Goal: Transaction & Acquisition: Purchase product/service

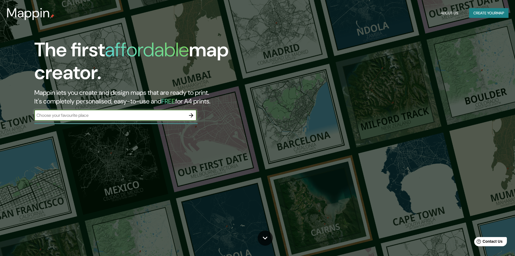
click at [121, 114] on input "text" at bounding box center [109, 115] width 151 height 6
type input "c"
type input "chinchero"
click at [192, 115] on icon "button" at bounding box center [191, 115] width 6 height 6
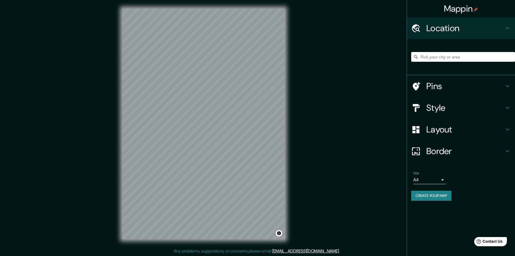
click at [452, 56] on input "Pick your city or area" at bounding box center [463, 57] width 104 height 10
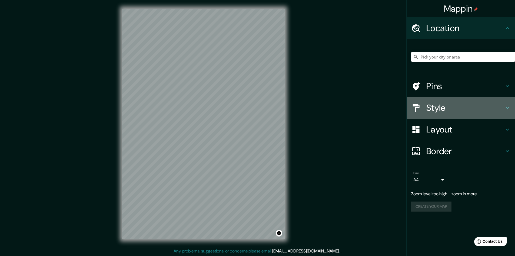
click at [502, 109] on h4 "Style" at bounding box center [465, 107] width 78 height 11
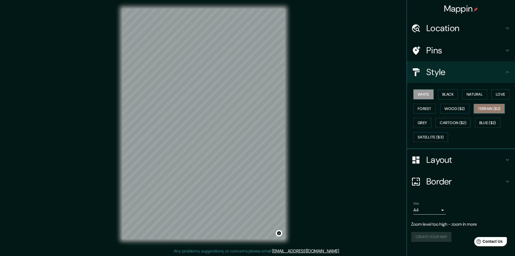
click at [488, 108] on button "Terrain ($2)" at bounding box center [489, 109] width 31 height 10
click at [481, 94] on button "Natural" at bounding box center [474, 94] width 25 height 10
click at [500, 94] on button "Love" at bounding box center [501, 94] width 18 height 10
click at [421, 95] on button "White" at bounding box center [423, 94] width 20 height 10
click at [427, 108] on button "Forest" at bounding box center [424, 109] width 22 height 10
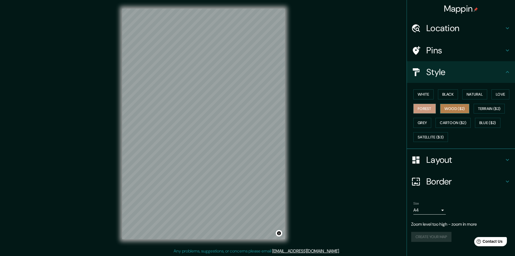
click at [457, 109] on button "Wood ($2)" at bounding box center [454, 109] width 29 height 10
click at [490, 109] on button "Terrain ($2)" at bounding box center [489, 109] width 31 height 10
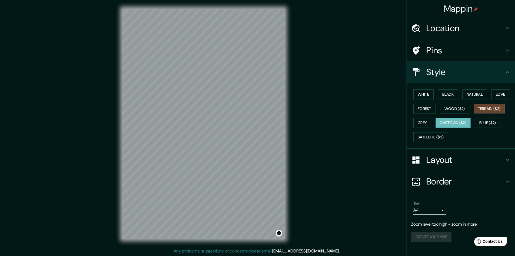
click at [459, 123] on button "Cartoon ($2)" at bounding box center [453, 123] width 35 height 10
click at [420, 122] on button "Grey" at bounding box center [422, 123] width 18 height 10
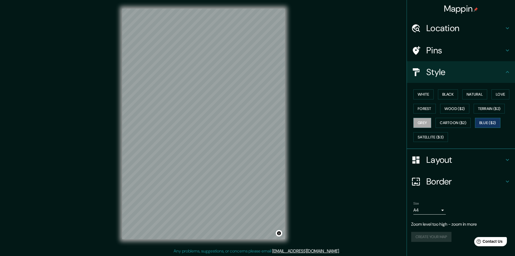
click at [490, 123] on button "Blue ($2)" at bounding box center [487, 123] width 25 height 10
click at [500, 163] on h4 "Layout" at bounding box center [465, 159] width 78 height 11
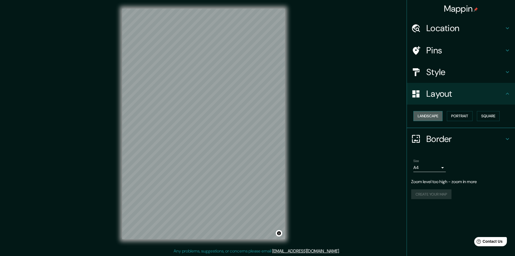
click at [436, 116] on button "Landscape" at bounding box center [427, 116] width 29 height 10
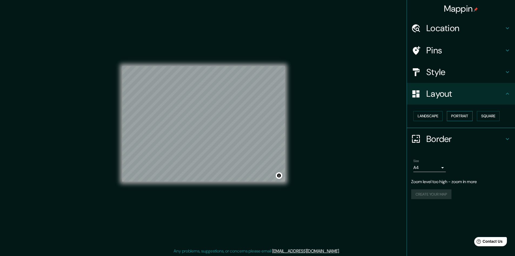
click at [463, 116] on button "Portrait" at bounding box center [460, 116] width 26 height 10
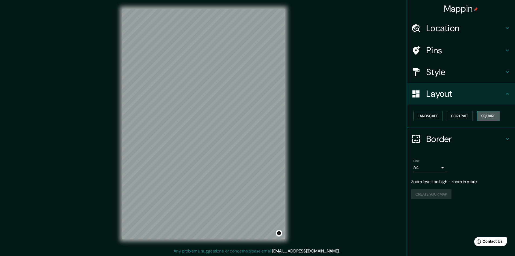
click at [492, 116] on button "Square" at bounding box center [488, 116] width 23 height 10
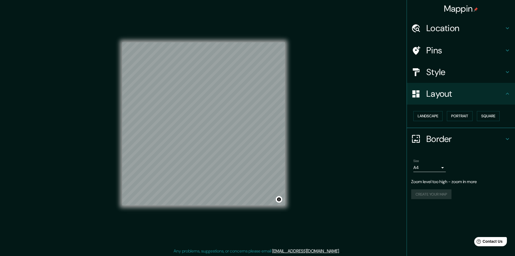
click at [509, 29] on icon at bounding box center [507, 28] width 6 height 6
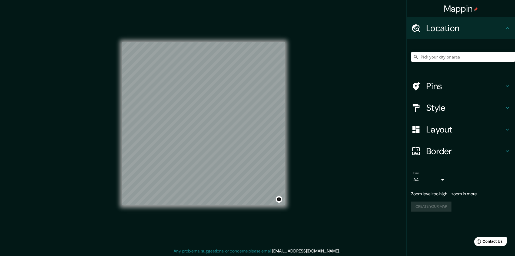
click at [458, 57] on input "Pick your city or area" at bounding box center [463, 57] width 104 height 10
type input "Chinchero, [GEOGRAPHIC_DATA], [GEOGRAPHIC_DATA]"
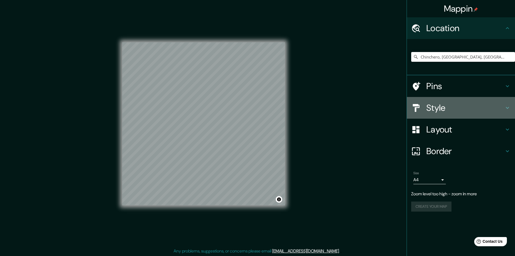
click at [471, 106] on h4 "Style" at bounding box center [465, 107] width 78 height 11
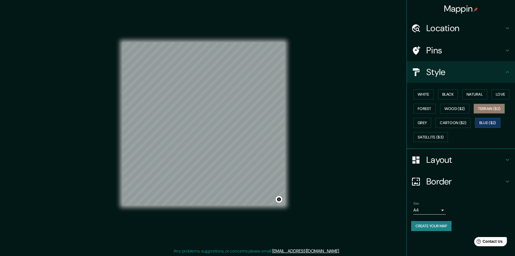
click at [488, 108] on button "Terrain ($2)" at bounding box center [489, 109] width 31 height 10
click at [426, 92] on button "White" at bounding box center [423, 94] width 20 height 10
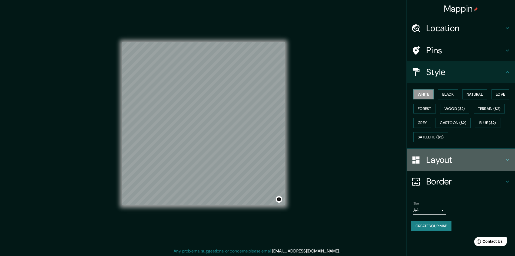
click at [458, 160] on h4 "Layout" at bounding box center [465, 159] width 78 height 11
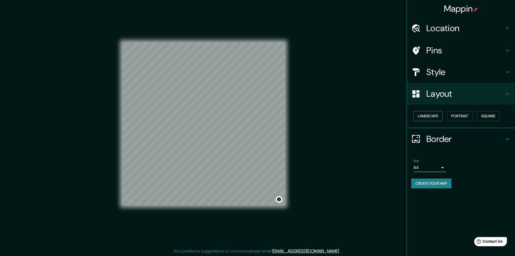
click at [429, 115] on button "Landscape" at bounding box center [427, 116] width 29 height 10
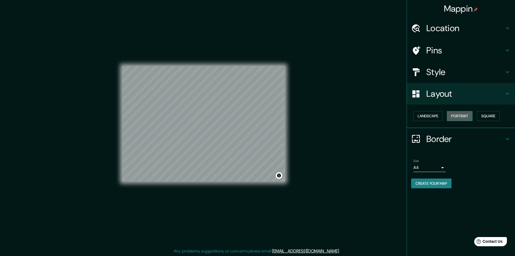
click at [457, 117] on button "Portrait" at bounding box center [460, 116] width 26 height 10
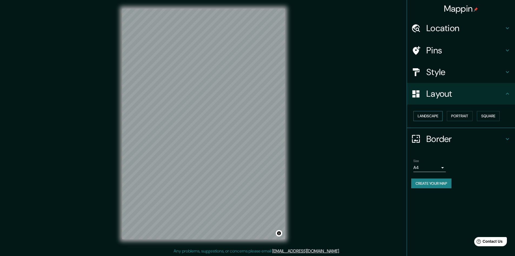
click at [433, 118] on button "Landscape" at bounding box center [427, 116] width 29 height 10
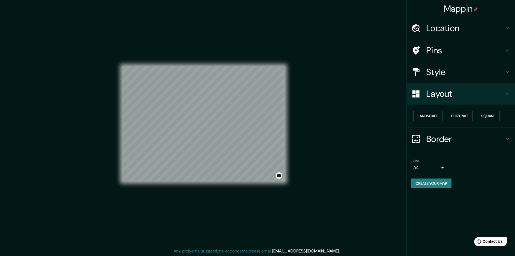
click at [163, 63] on div "© Mapbox © OpenStreetMap Improve this map" at bounding box center [203, 124] width 163 height 230
